Goal: Task Accomplishment & Management: Use online tool/utility

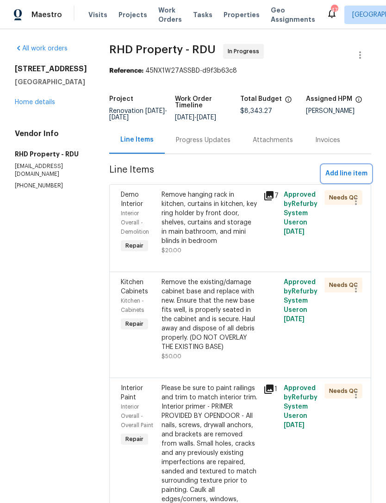
click at [353, 179] on span "Add line item" at bounding box center [346, 174] width 42 height 12
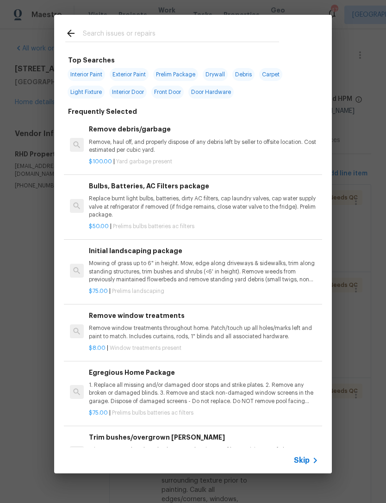
click at [146, 79] on span "Exterior Paint" at bounding box center [129, 74] width 39 height 13
type input "Exterior Paint"
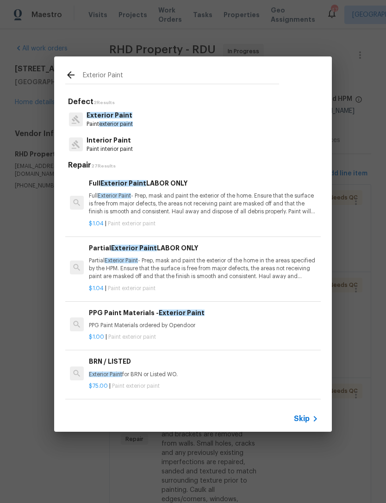
click at [124, 118] on span "Exterior Paint" at bounding box center [109, 115] width 46 height 6
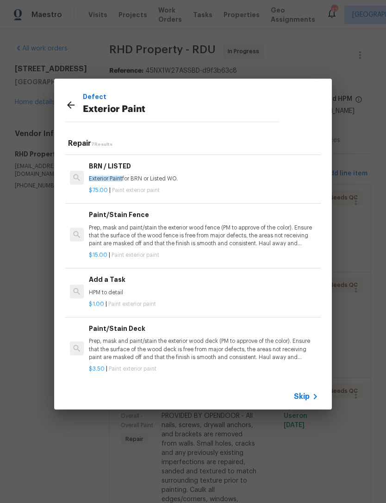
scroll to position [173, 0]
click at [127, 279] on h6 "Add a Task" at bounding box center [203, 280] width 229 height 10
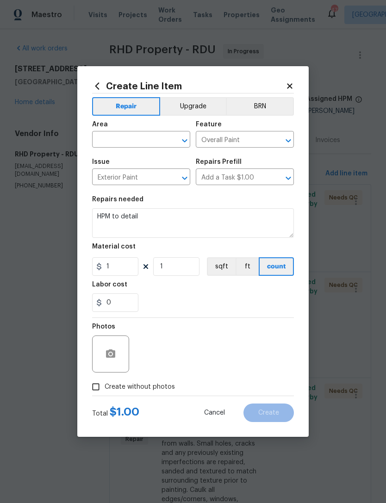
click at [133, 145] on input "text" at bounding box center [128, 140] width 72 height 14
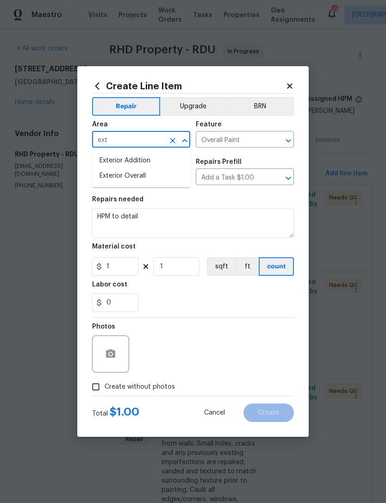
click at [155, 175] on li "Exterior Overall" at bounding box center [141, 175] width 98 height 15
type input "Exterior Overall"
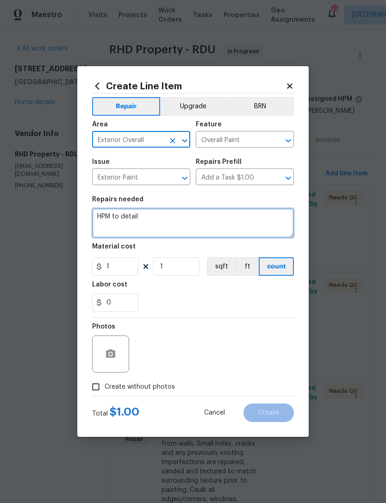
click at [134, 226] on textarea "HPM to detail" at bounding box center [193, 223] width 202 height 30
click at [133, 218] on textarea "HPM to detail" at bounding box center [193, 223] width 202 height 30
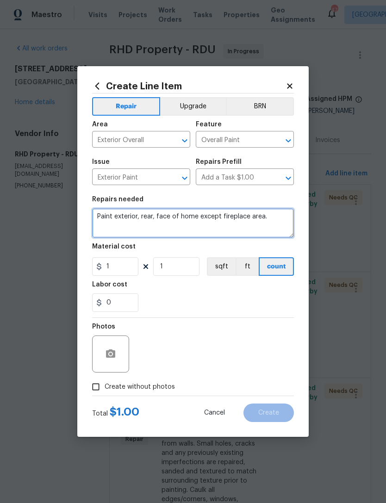
type textarea "Paint exterior, rear, face of home except fireplace area."
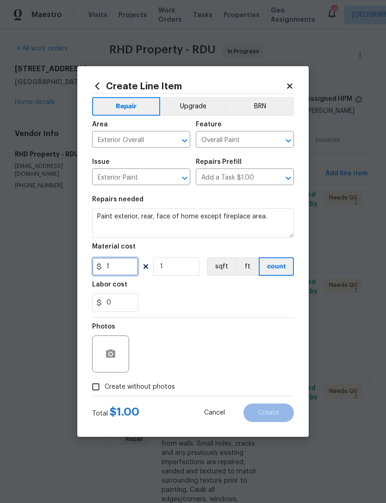
click at [126, 268] on input "1" at bounding box center [115, 266] width 46 height 18
type input "1800"
click at [226, 303] on div "0" at bounding box center [193, 302] width 202 height 18
click at [116, 359] on icon "button" at bounding box center [110, 353] width 11 height 11
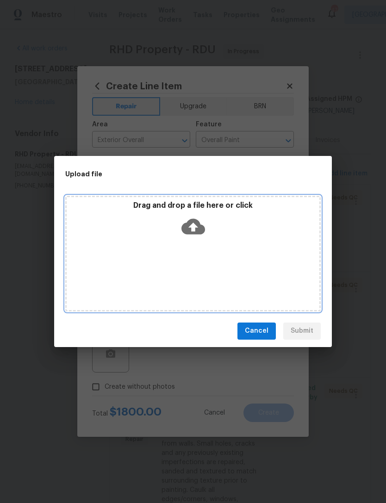
click at [284, 264] on div "Drag and drop a file here or click" at bounding box center [192, 254] width 255 height 116
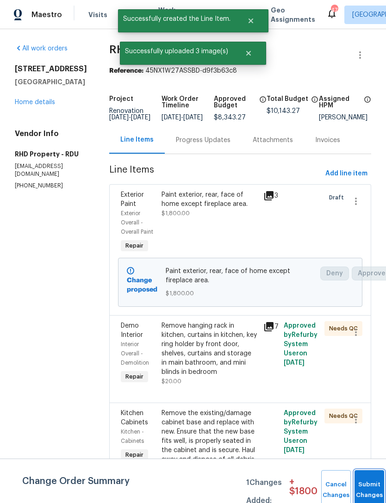
click at [361, 486] on button "Submit Changes" at bounding box center [369, 490] width 30 height 40
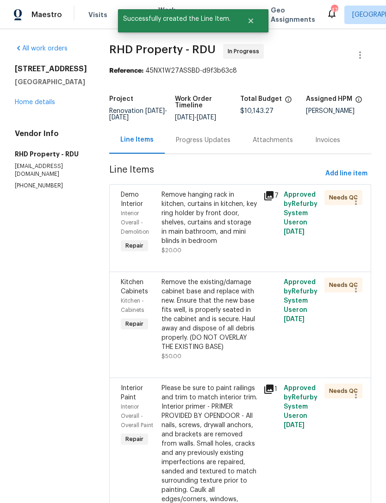
click at [36, 91] on div "[STREET_ADDRESS][PERSON_NAME] Home details" at bounding box center [51, 85] width 72 height 43
click at [37, 104] on link "Home details" at bounding box center [35, 102] width 40 height 6
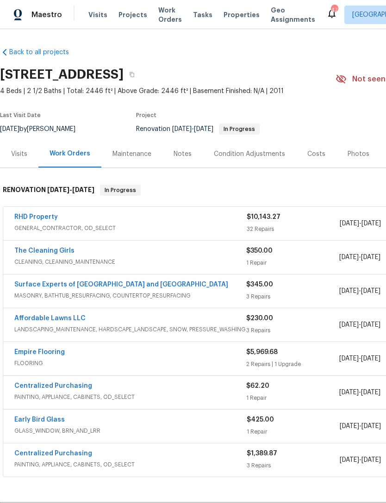
click at [131, 2] on div "Maestro Visits Projects Work Orders Tasks Properties Geo Assignments 47 Raleigh…" at bounding box center [193, 14] width 386 height 29
